Goal: Transaction & Acquisition: Download file/media

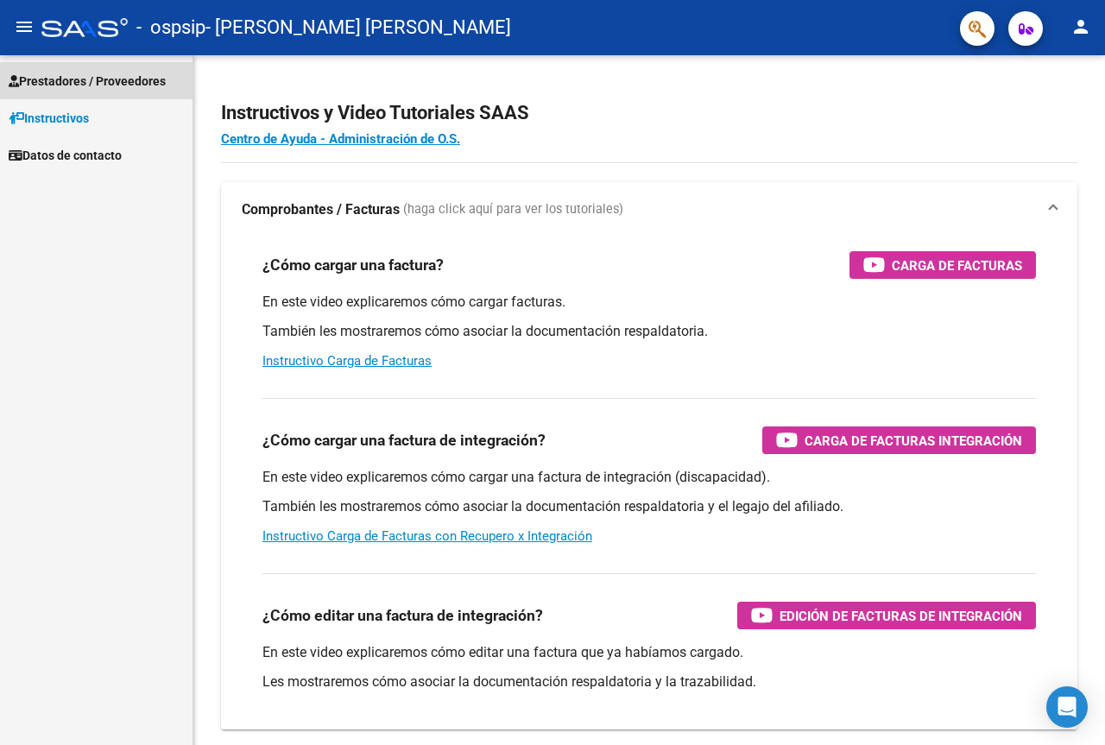
click at [85, 79] on span "Prestadores / Proveedores" at bounding box center [87, 81] width 157 height 19
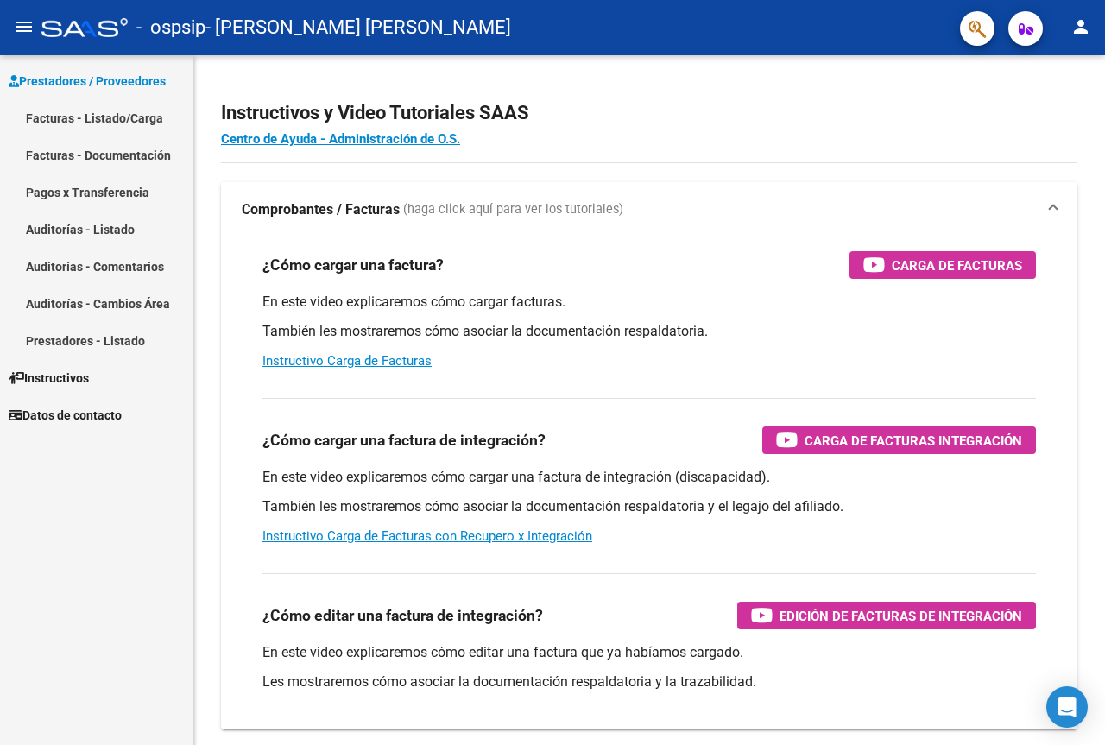
click at [238, 27] on span "- [PERSON_NAME] [PERSON_NAME]" at bounding box center [358, 28] width 306 height 38
click at [114, 73] on span "Prestadores / Proveedores" at bounding box center [87, 81] width 157 height 19
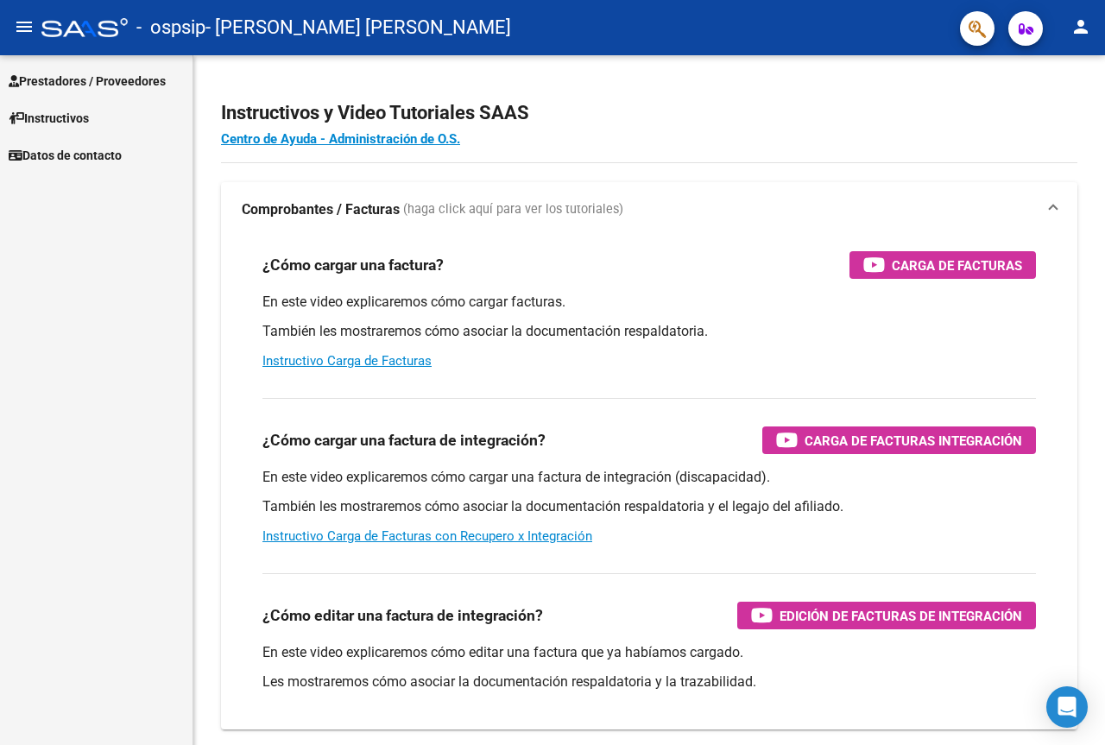
click at [114, 73] on span "Prestadores / Proveedores" at bounding box center [87, 81] width 157 height 19
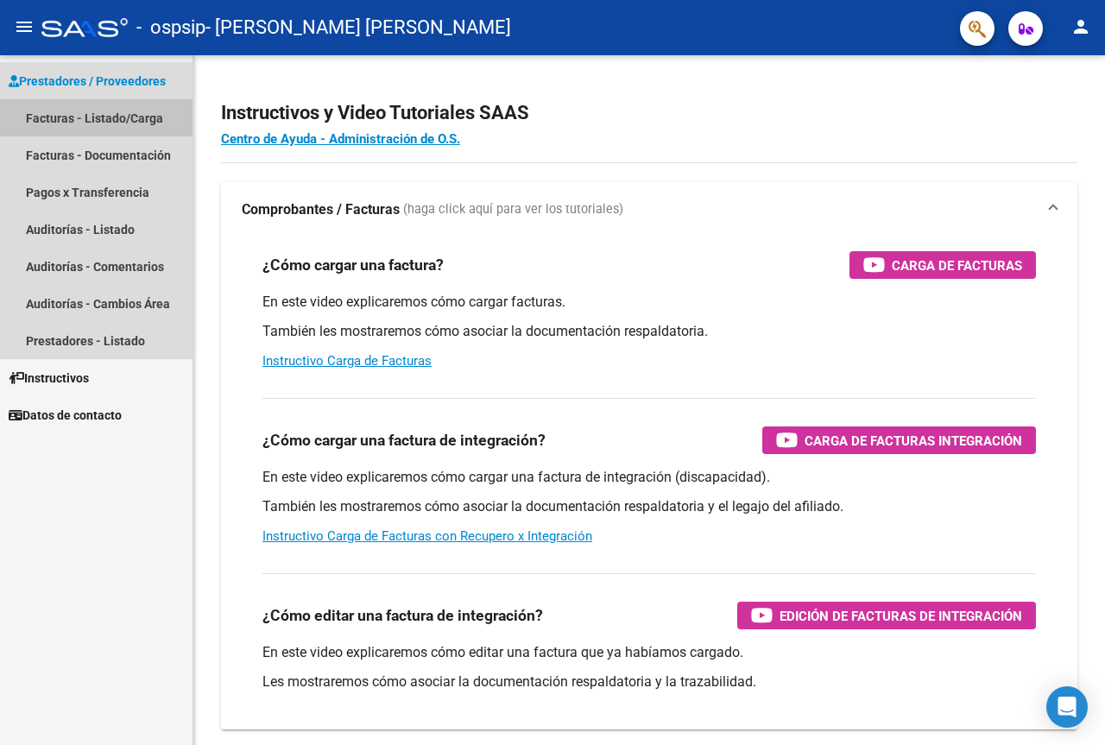
click at [123, 115] on link "Facturas - Listado/Carga" at bounding box center [96, 117] width 192 height 37
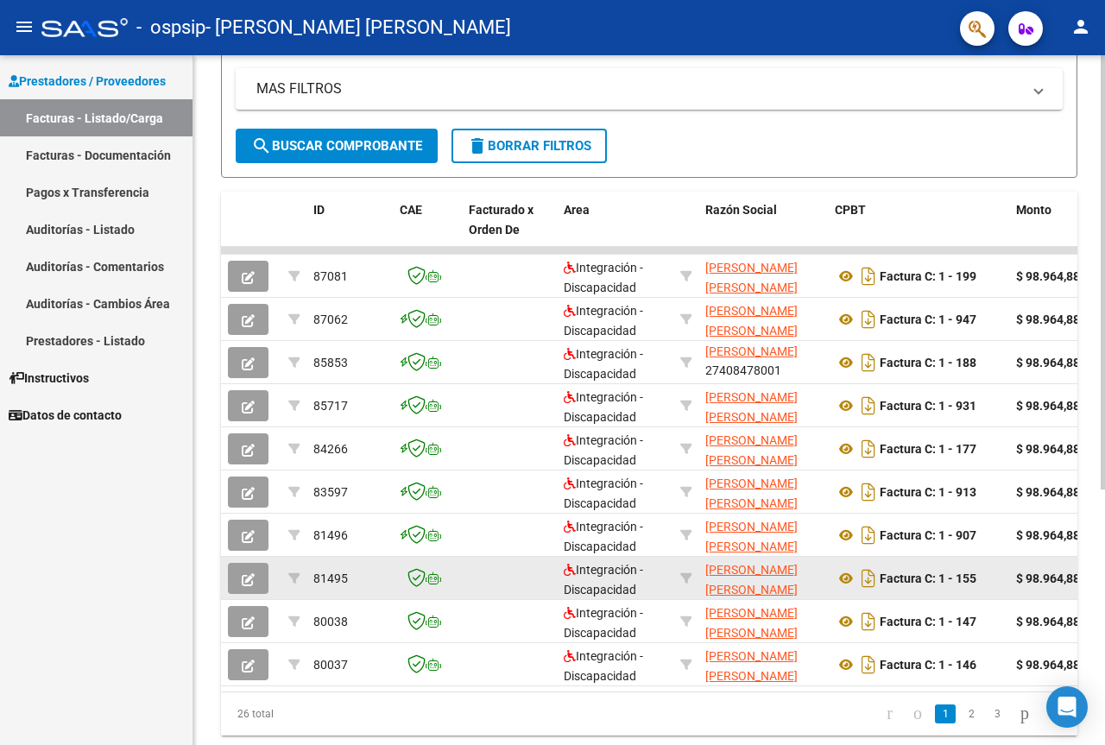
scroll to position [405, 0]
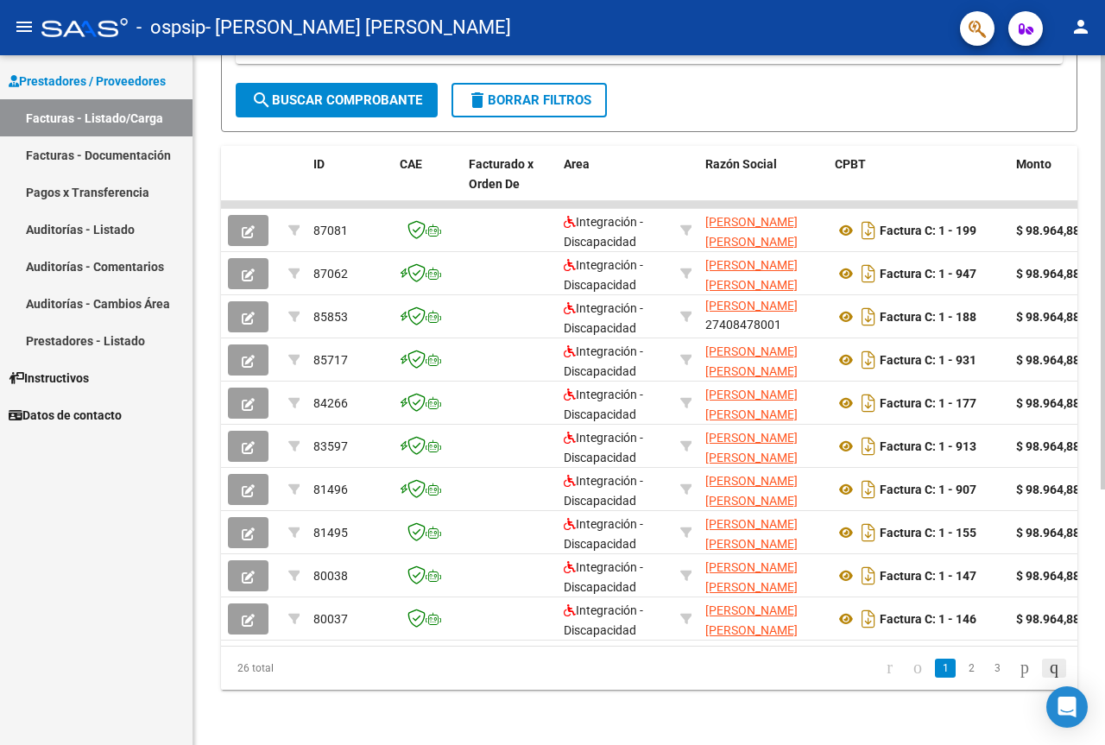
click at [1047, 665] on icon "go to last page" at bounding box center [1054, 667] width 14 height 21
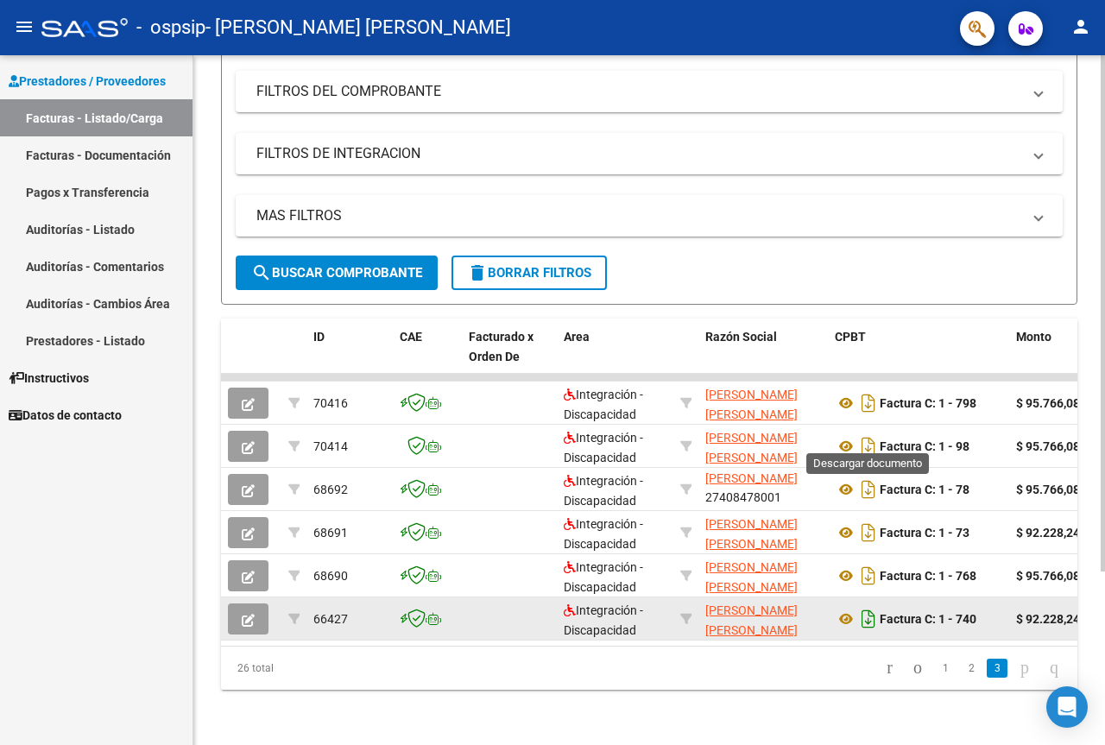
scroll to position [232, 0]
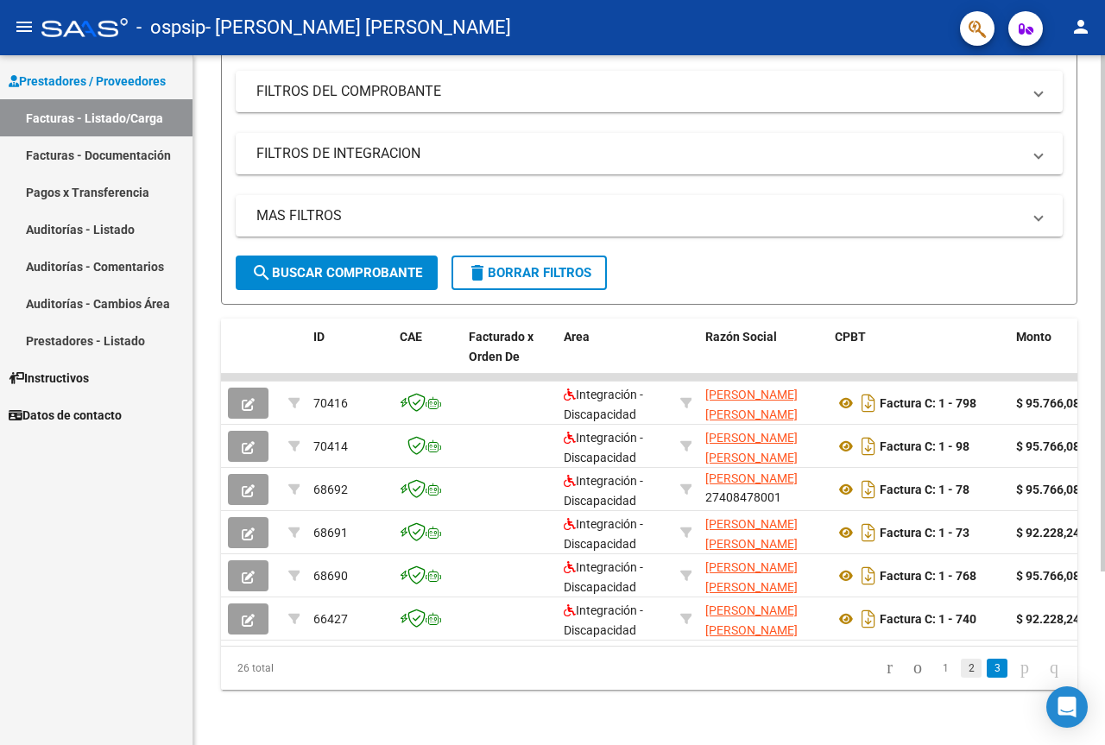
click at [961, 664] on link "2" at bounding box center [971, 668] width 21 height 19
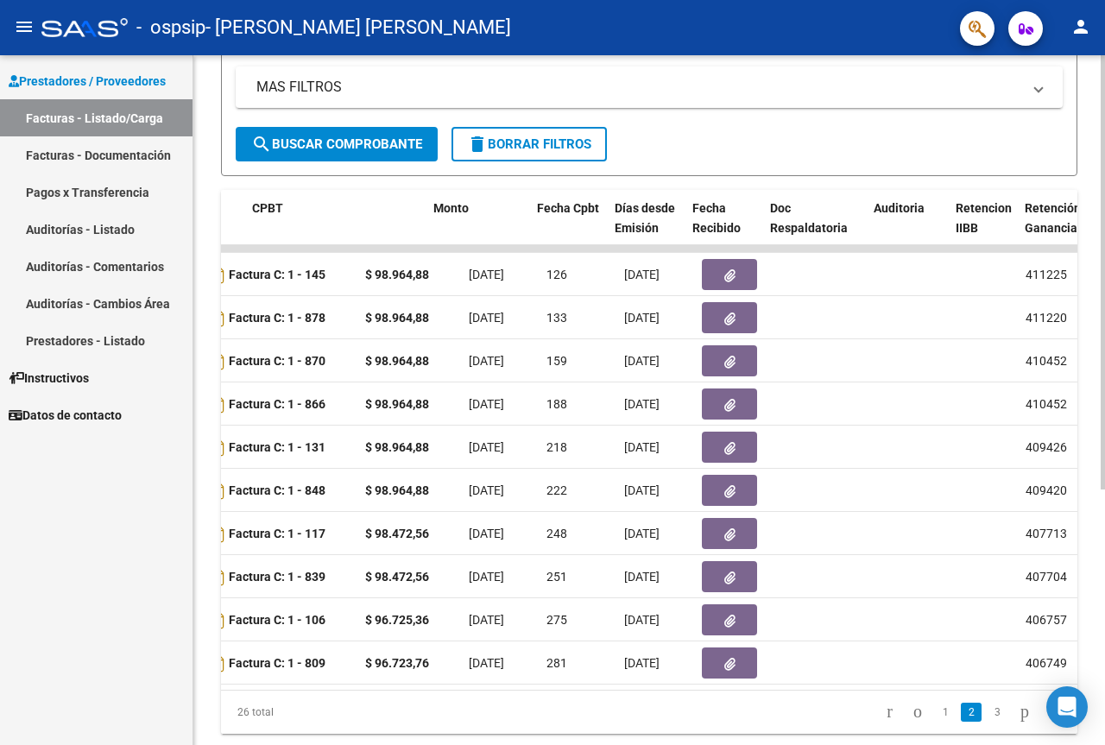
scroll to position [0, 423]
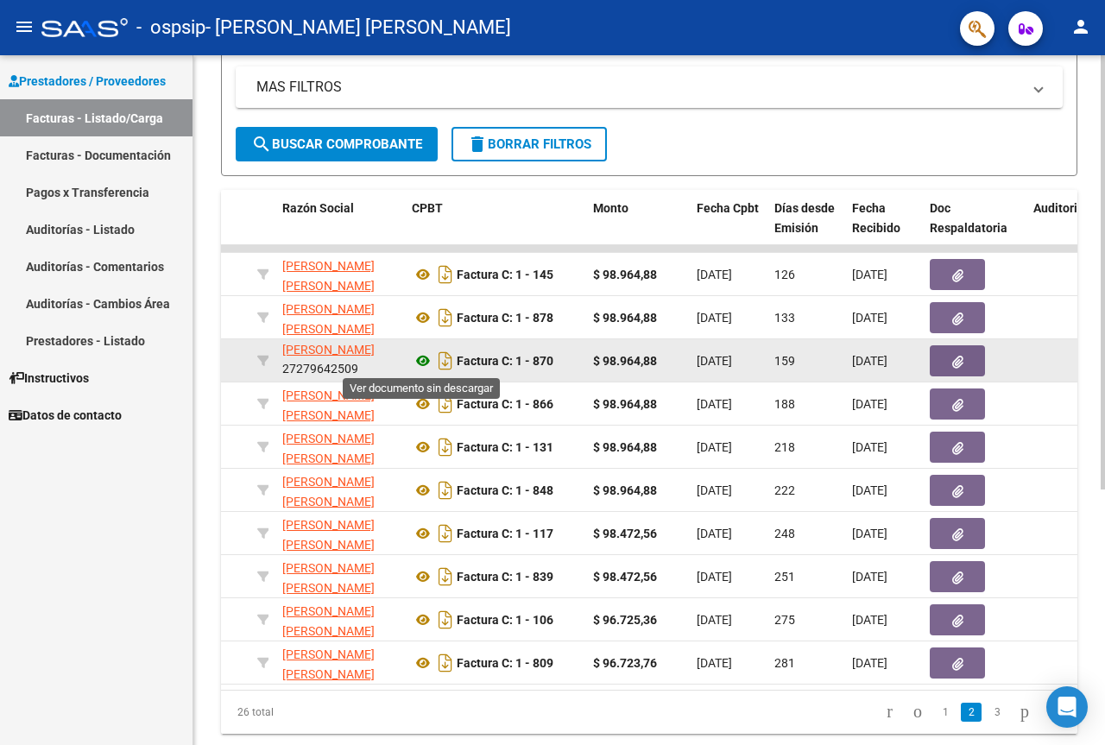
click at [420, 370] on icon at bounding box center [423, 360] width 22 height 21
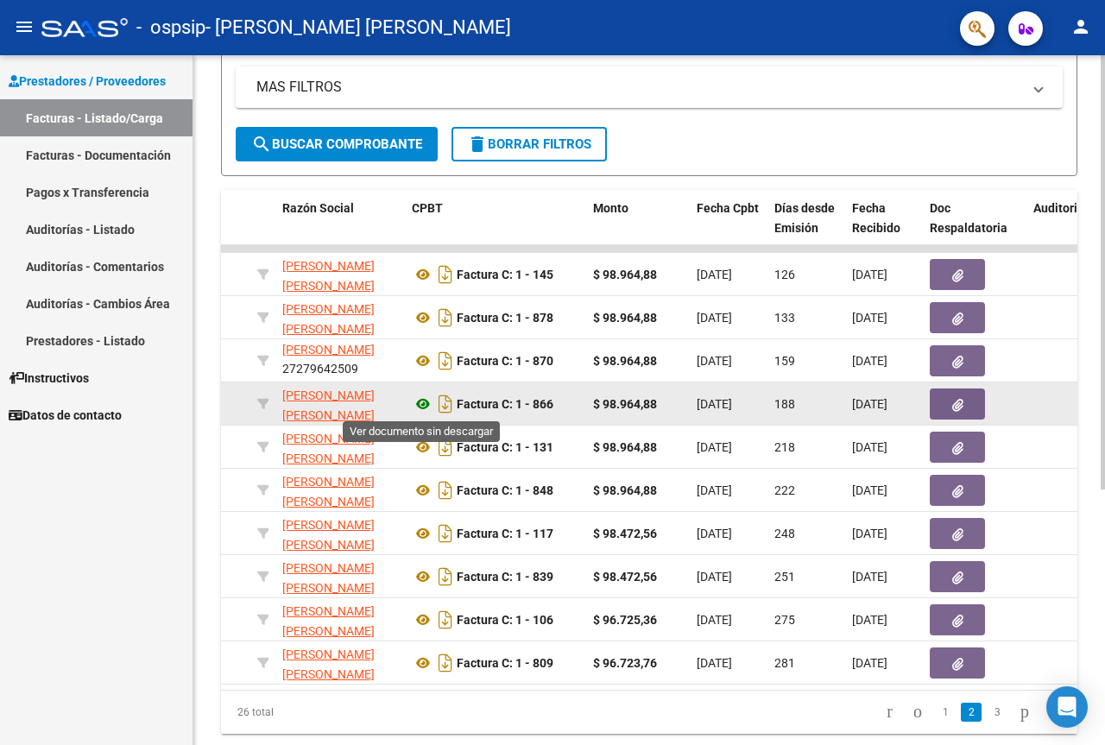
click at [420, 401] on icon at bounding box center [423, 404] width 22 height 21
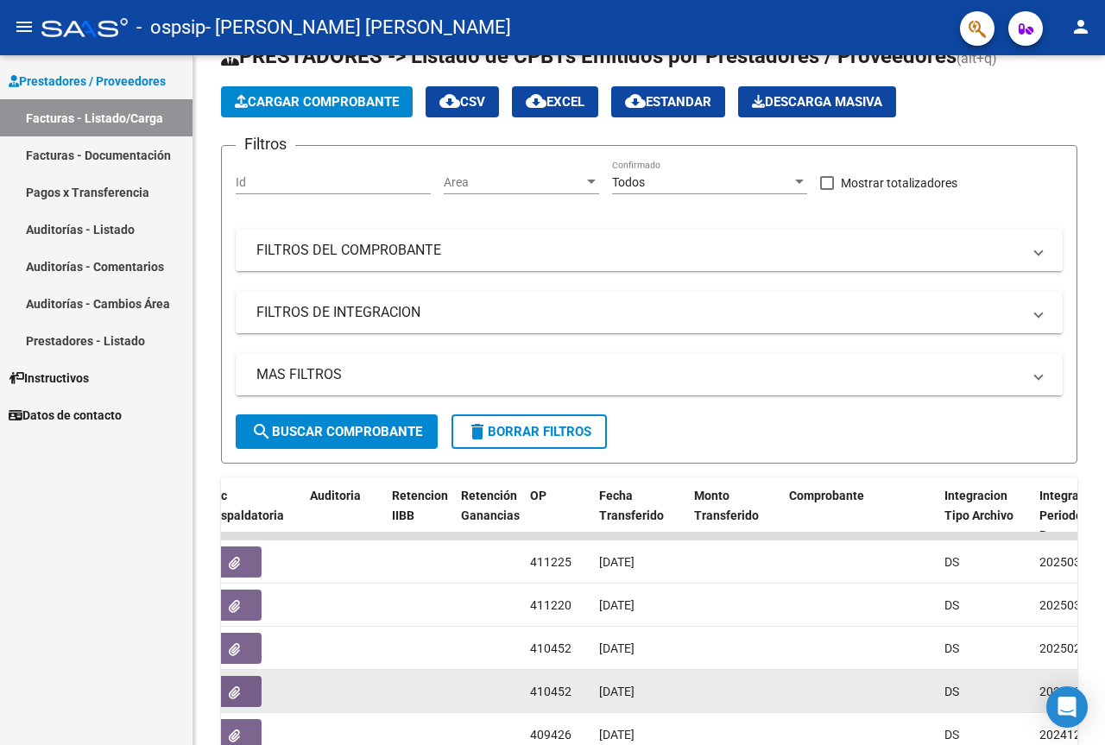
scroll to position [0, 0]
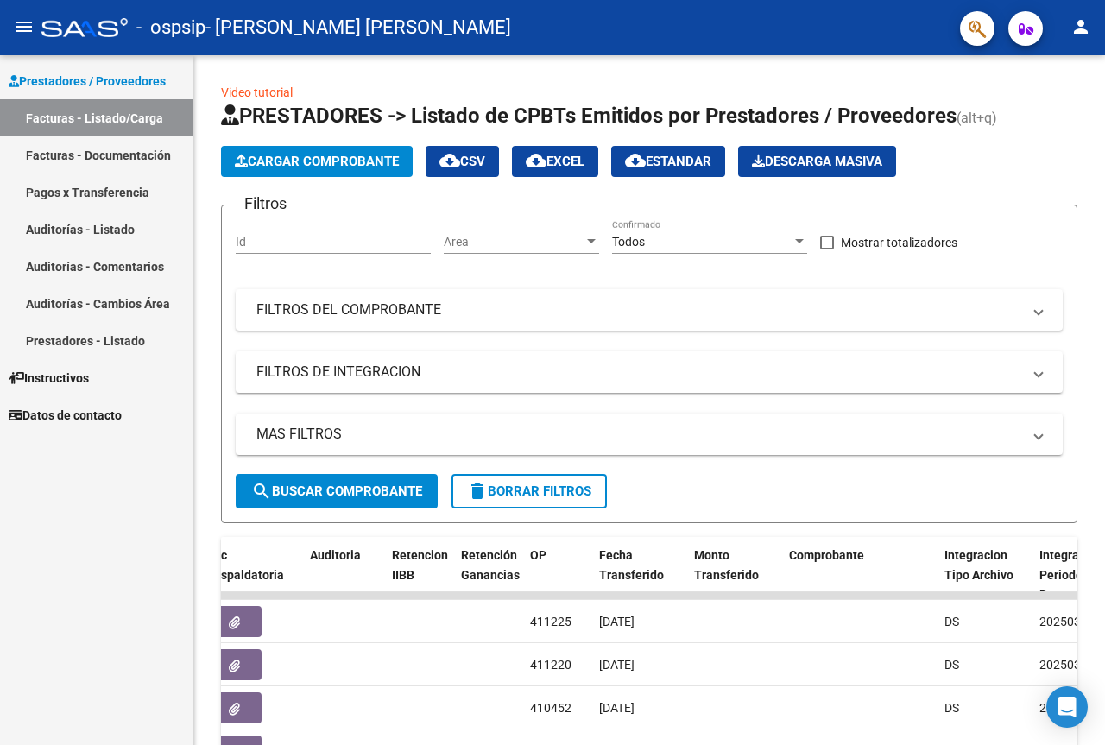
click at [1075, 31] on mat-icon "person" at bounding box center [1080, 26] width 21 height 21
click at [843, 73] on div at bounding box center [552, 372] width 1105 height 745
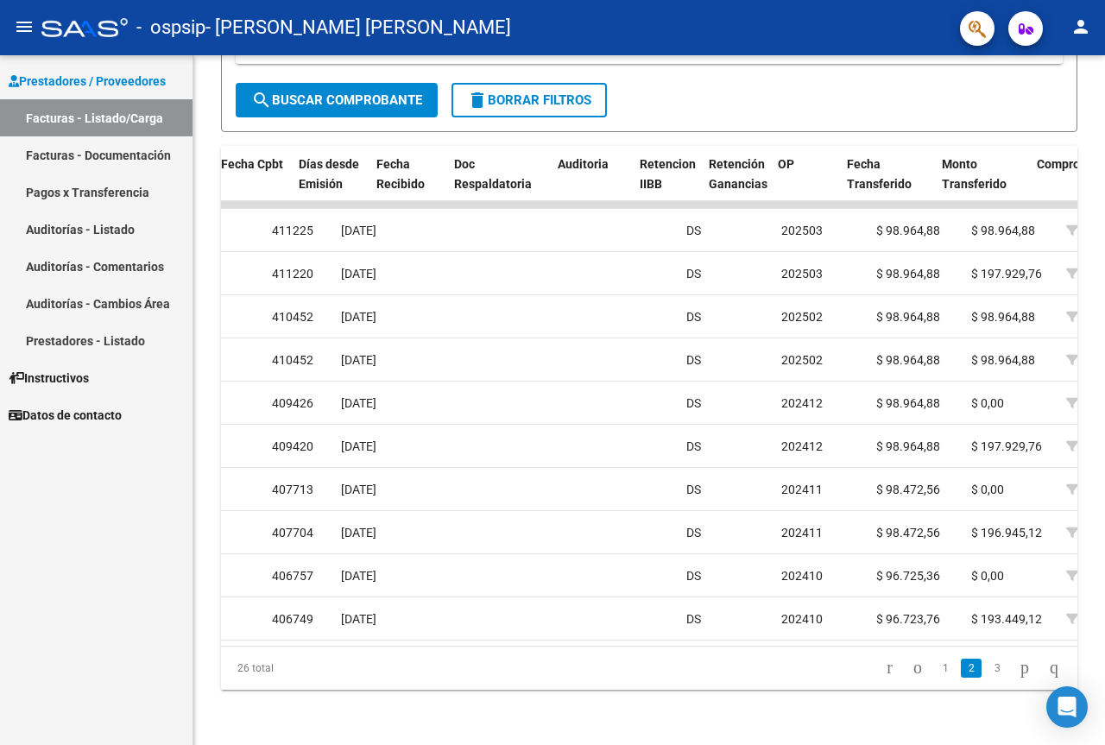
scroll to position [0, 899]
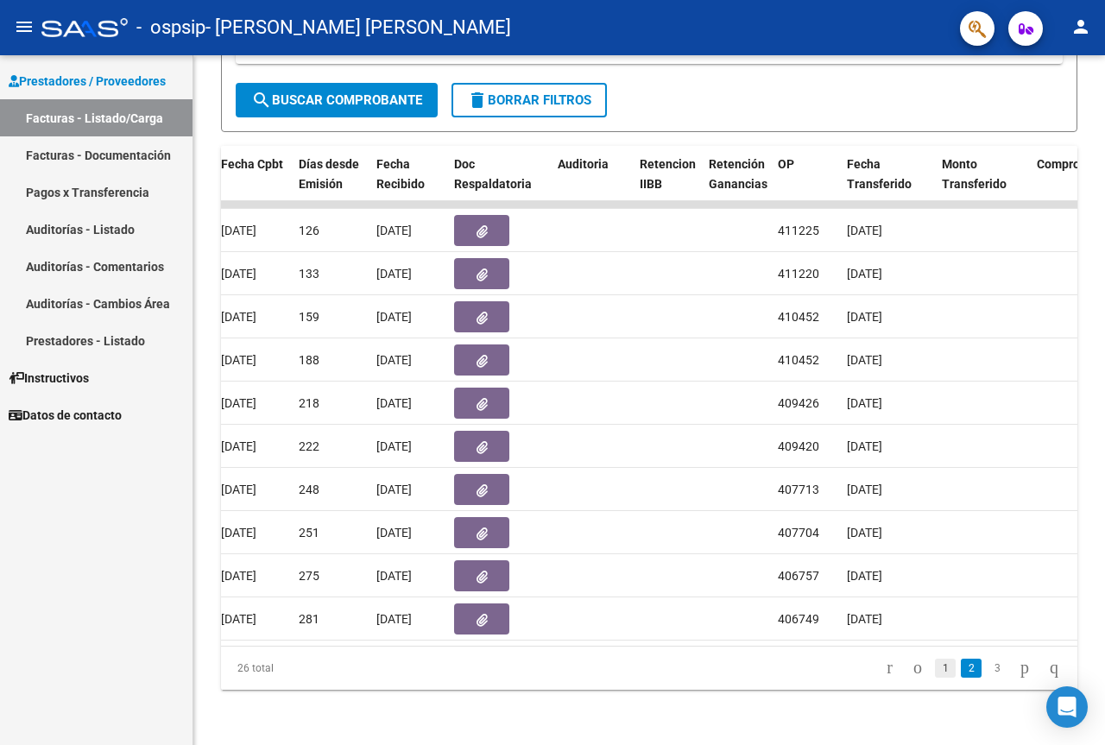
click at [935, 668] on link "1" at bounding box center [945, 668] width 21 height 19
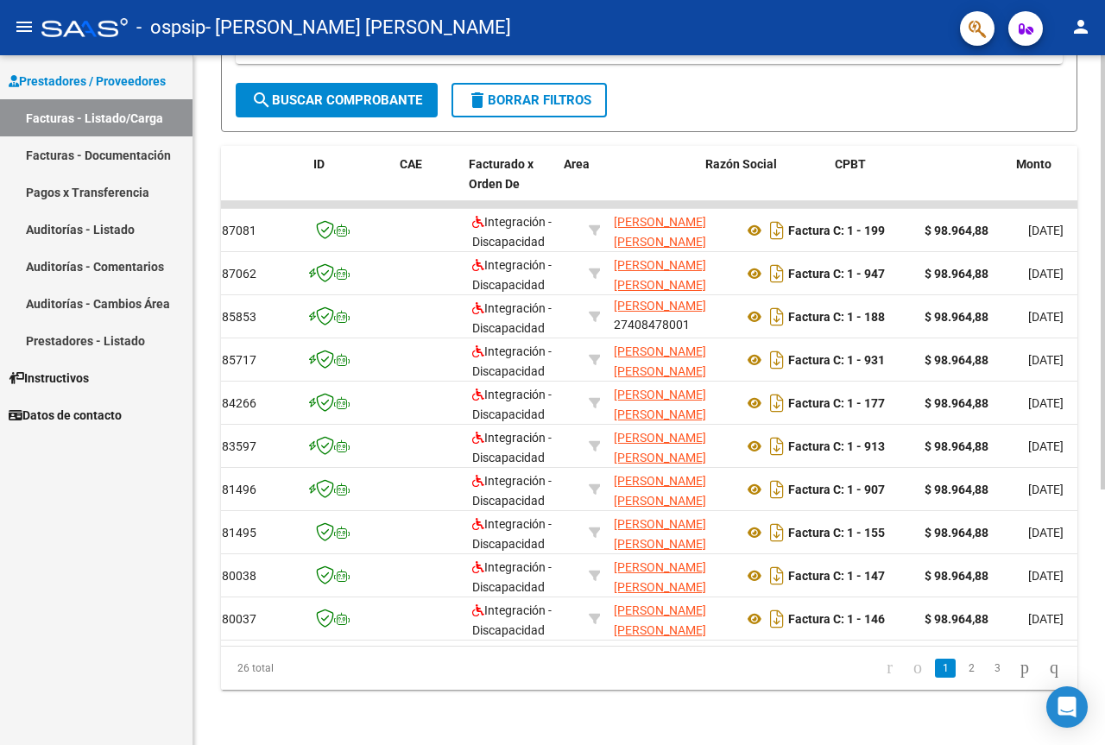
scroll to position [0, 0]
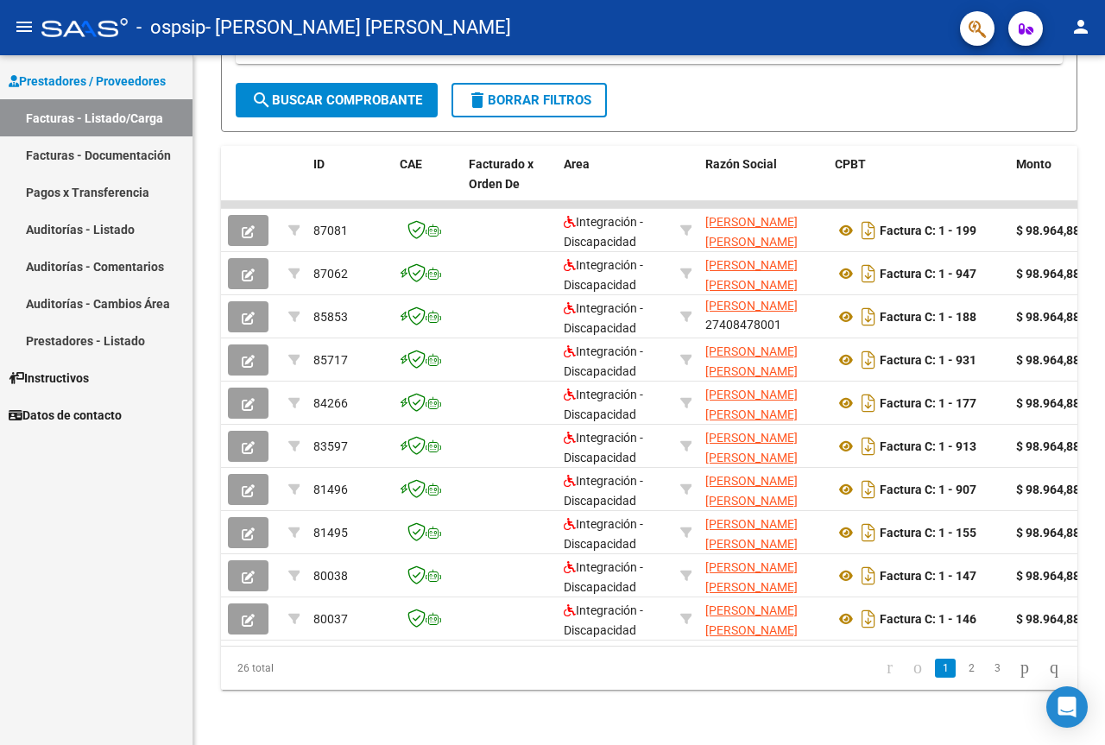
click at [1093, 28] on button "person" at bounding box center [1080, 27] width 35 height 35
click at [1051, 127] on button "exit_to_app Salir" at bounding box center [1045, 113] width 105 height 41
